Goal: Find specific page/section: Find specific page/section

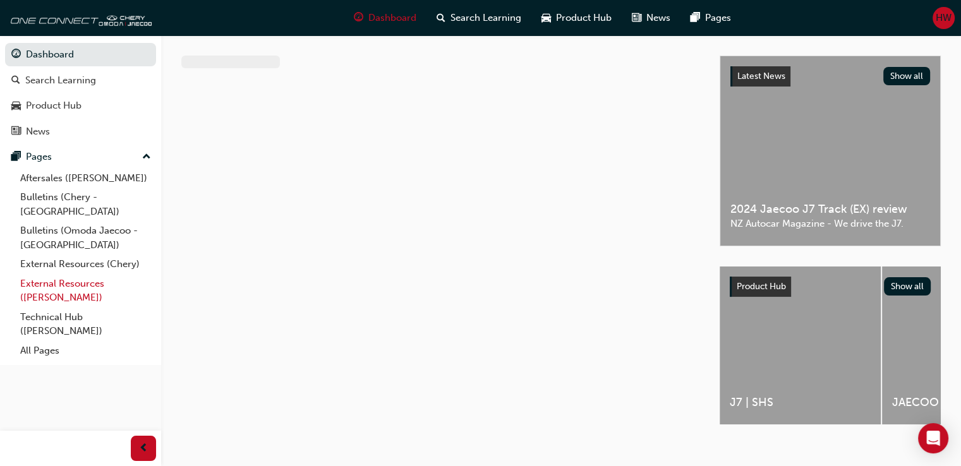
click at [73, 274] on link "External Resources ([PERSON_NAME])" at bounding box center [85, 290] width 141 height 33
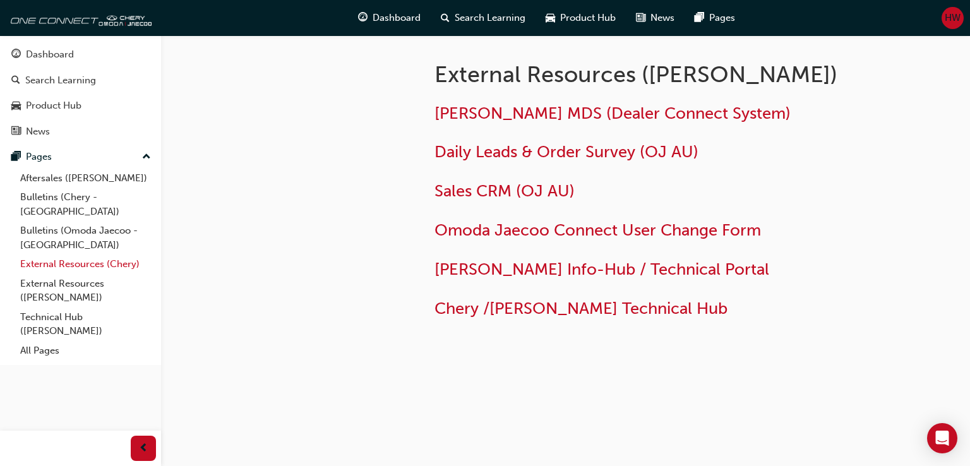
click at [98, 255] on link "External Resources (Chery)" at bounding box center [85, 265] width 141 height 20
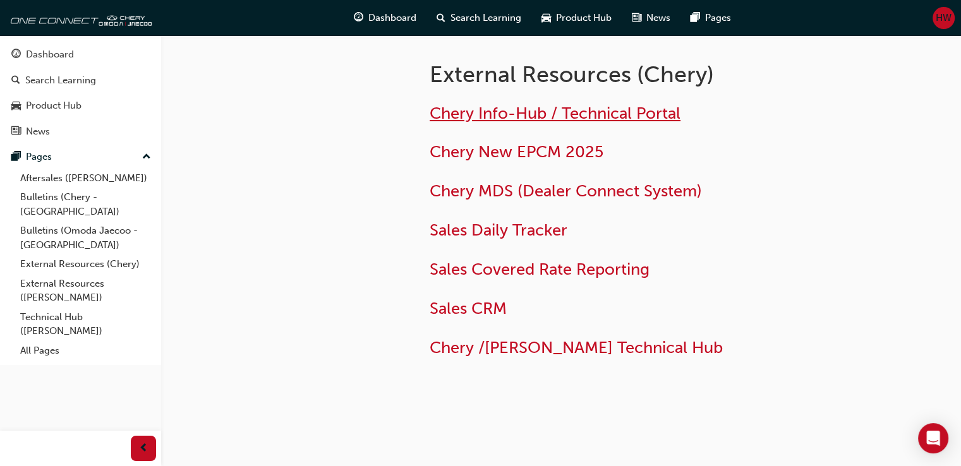
click at [490, 112] on span "Chery Info-Hub / Technical Portal" at bounding box center [555, 114] width 251 height 20
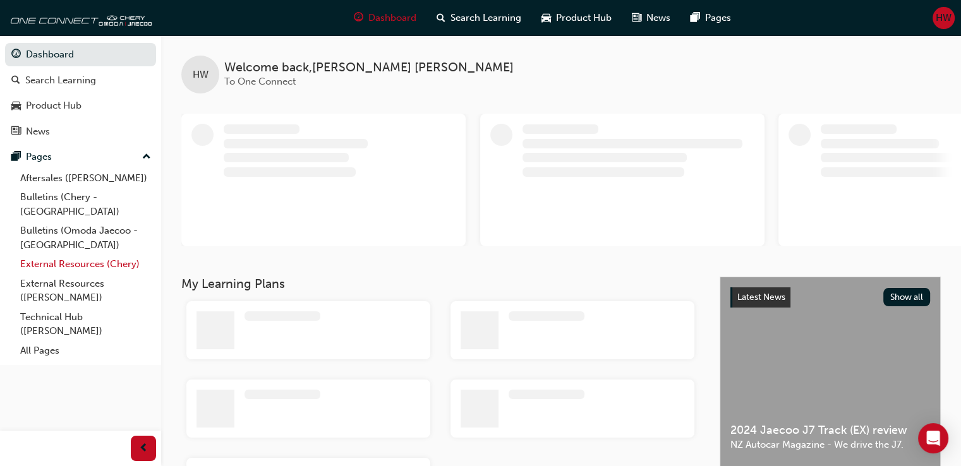
click at [58, 255] on link "External Resources (Chery)" at bounding box center [85, 265] width 141 height 20
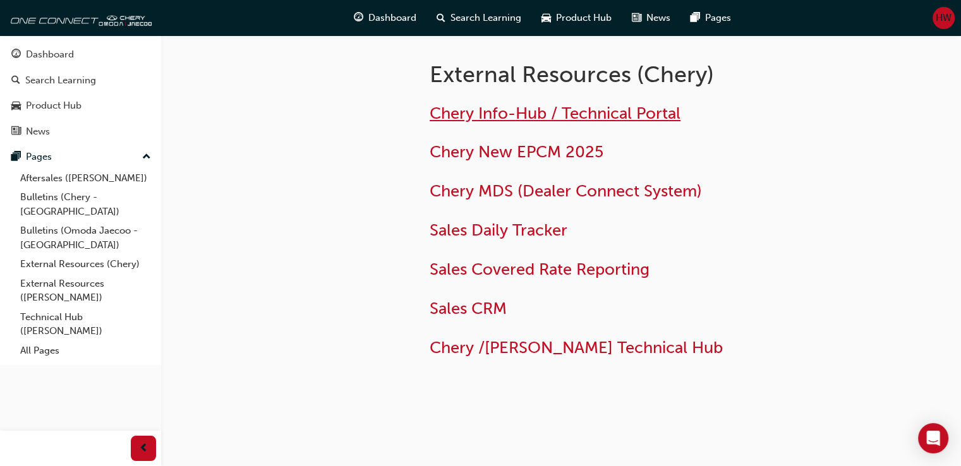
click at [528, 119] on span "Chery Info-Hub / Technical Portal" at bounding box center [555, 114] width 251 height 20
